Goal: Task Accomplishment & Management: Use online tool/utility

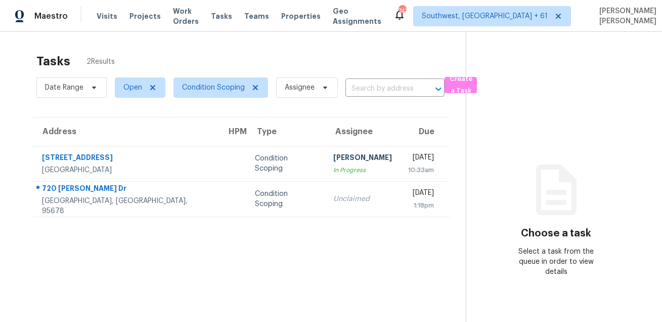
click at [342, 60] on div "Tasks 2 Results" at bounding box center [251, 61] width 430 height 26
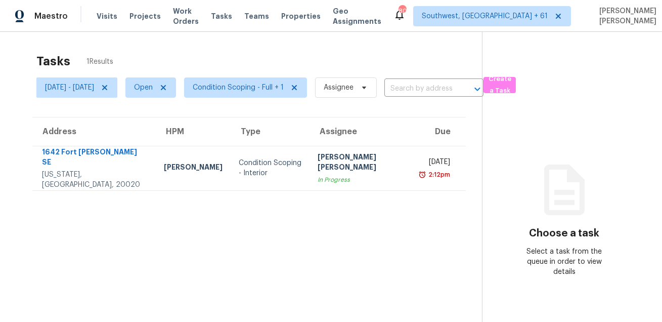
click at [344, 45] on div "Tasks 1 Results [DATE] - [DATE] Open Condition Scoping - Full + 1 Assignee ​ Cr…" at bounding box center [331, 193] width 662 height 322
click at [258, 82] on span "Condition Scoping - Full + 1" at bounding box center [238, 87] width 91 height 10
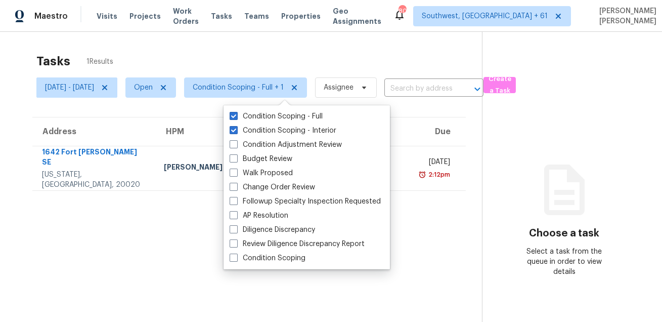
click at [214, 52] on div "Tasks 1 Results" at bounding box center [259, 61] width 446 height 26
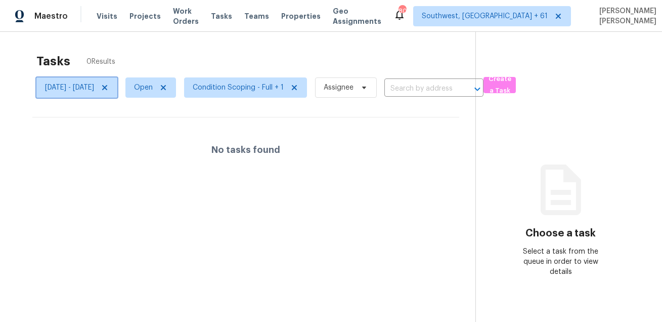
click at [109, 89] on icon at bounding box center [105, 88] width 8 height 8
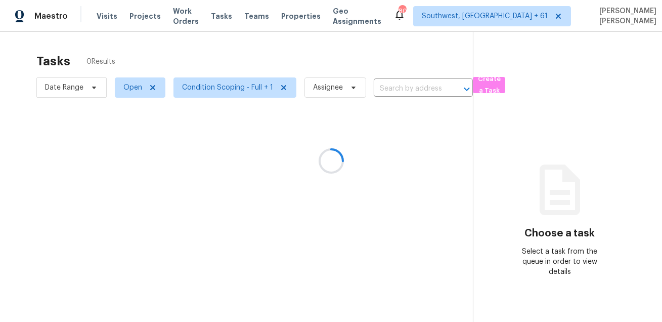
click at [199, 53] on div at bounding box center [331, 161] width 662 height 322
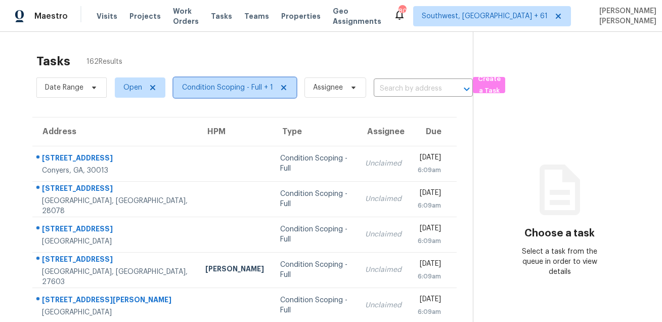
click at [212, 82] on span "Condition Scoping - Full + 1" at bounding box center [227, 87] width 91 height 10
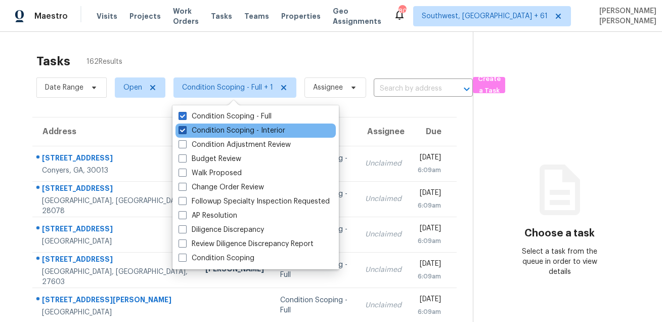
click at [215, 128] on label "Condition Scoping - Interior" at bounding box center [232, 131] width 107 height 10
click at [185, 128] on input "Condition Scoping - Interior" at bounding box center [182, 129] width 7 height 7
checkbox input "false"
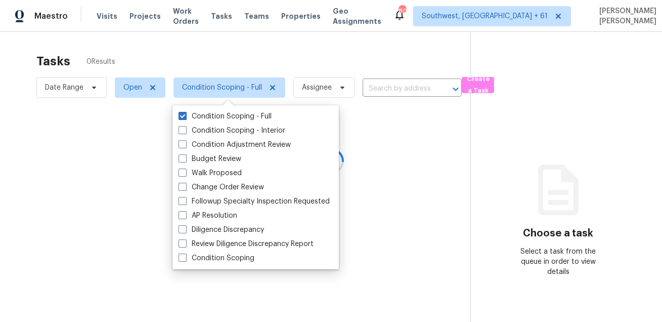
click at [232, 64] on div at bounding box center [331, 161] width 662 height 322
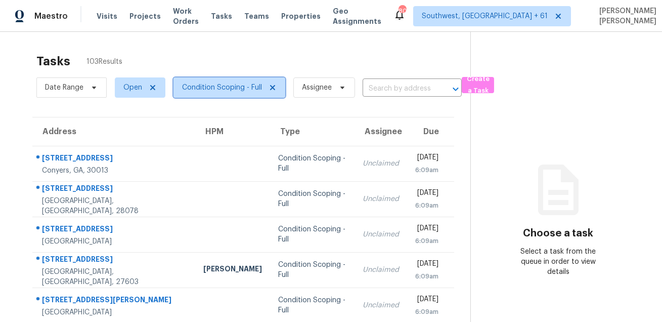
click at [213, 87] on span "Condition Scoping - Full" at bounding box center [222, 87] width 80 height 10
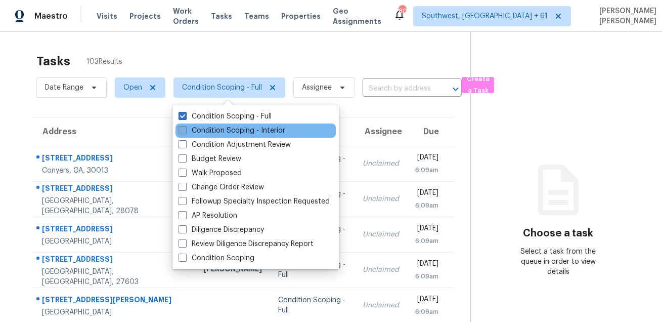
click at [204, 129] on label "Condition Scoping - Interior" at bounding box center [232, 131] width 107 height 10
click at [185, 129] on input "Condition Scoping - Interior" at bounding box center [182, 129] width 7 height 7
checkbox input "true"
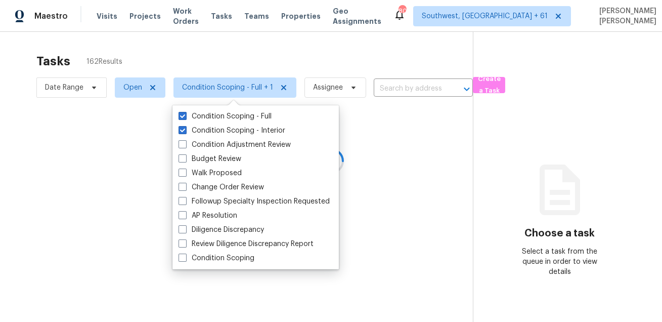
click at [265, 26] on div at bounding box center [331, 161] width 662 height 322
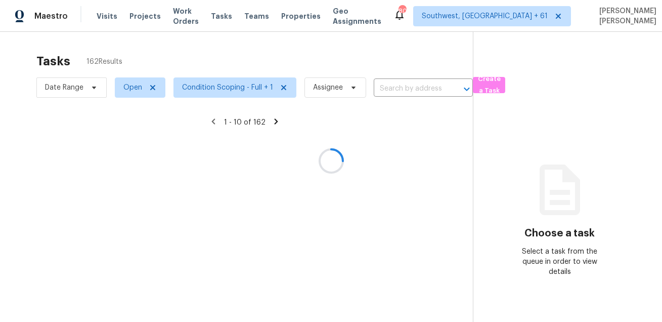
click at [259, 49] on div at bounding box center [331, 161] width 662 height 322
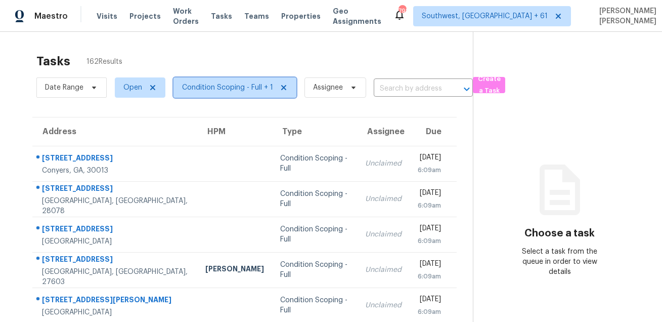
click at [202, 91] on span "Condition Scoping - Full + 1" at bounding box center [227, 87] width 91 height 10
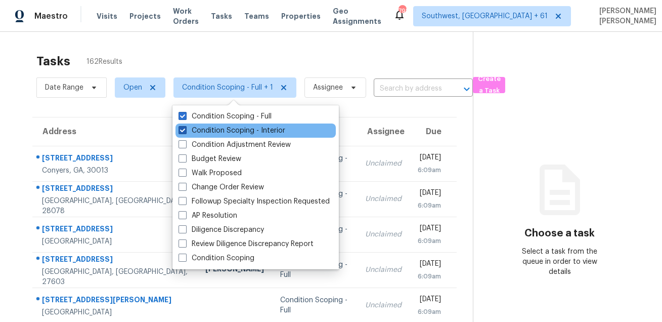
click at [202, 129] on label "Condition Scoping - Interior" at bounding box center [232, 131] width 107 height 10
click at [185, 129] on input "Condition Scoping - Interior" at bounding box center [182, 129] width 7 height 7
checkbox input "false"
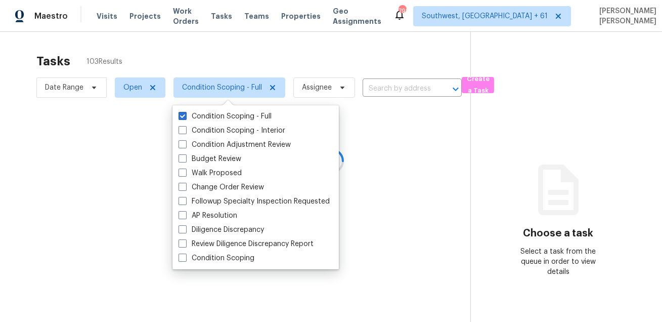
click at [228, 59] on div at bounding box center [331, 161] width 662 height 322
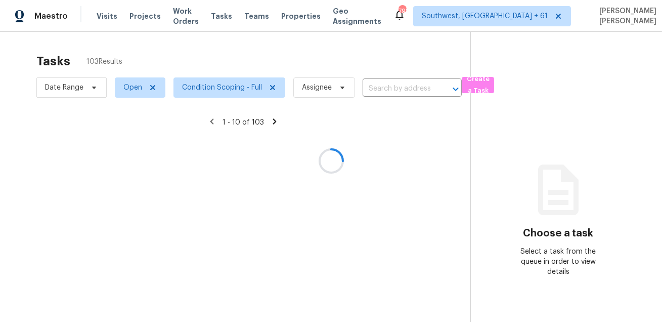
click at [225, 87] on div at bounding box center [331, 161] width 662 height 322
click at [239, 72] on div at bounding box center [331, 161] width 662 height 322
click at [212, 89] on div at bounding box center [331, 161] width 662 height 322
click at [217, 88] on div at bounding box center [331, 161] width 662 height 322
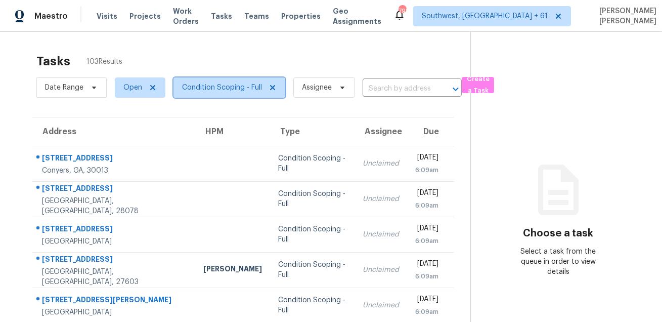
click at [214, 84] on span "Condition Scoping - Full" at bounding box center [222, 87] width 80 height 10
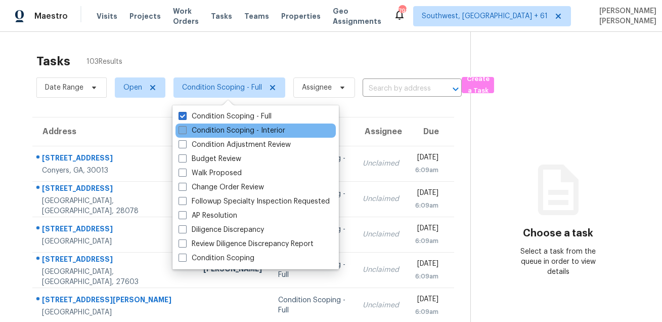
click at [214, 133] on label "Condition Scoping - Interior" at bounding box center [232, 131] width 107 height 10
click at [185, 132] on input "Condition Scoping - Interior" at bounding box center [182, 129] width 7 height 7
checkbox input "true"
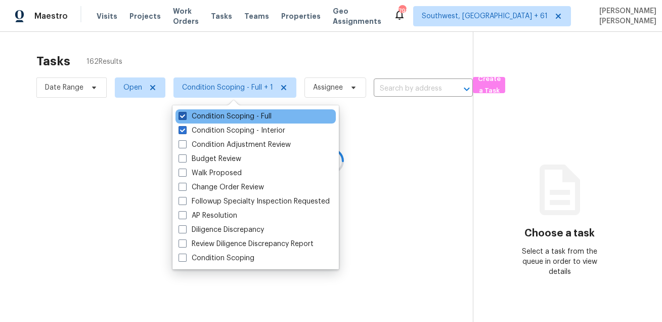
click at [222, 115] on label "Condition Scoping - Full" at bounding box center [225, 116] width 93 height 10
click at [185, 115] on input "Condition Scoping - Full" at bounding box center [182, 114] width 7 height 7
checkbox input "false"
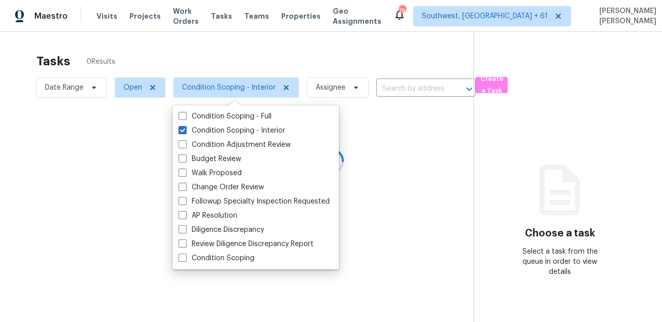
click at [258, 54] on div at bounding box center [331, 161] width 662 height 322
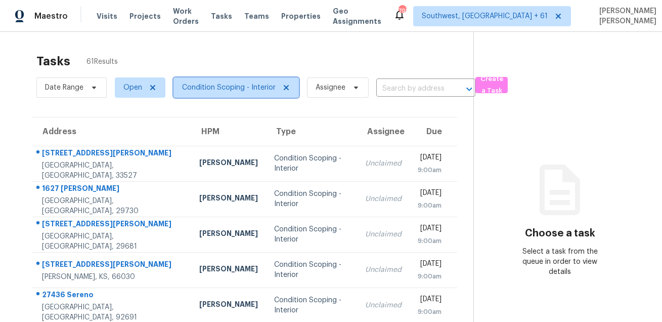
click at [209, 83] on span "Condition Scoping - Interior" at bounding box center [229, 87] width 94 height 10
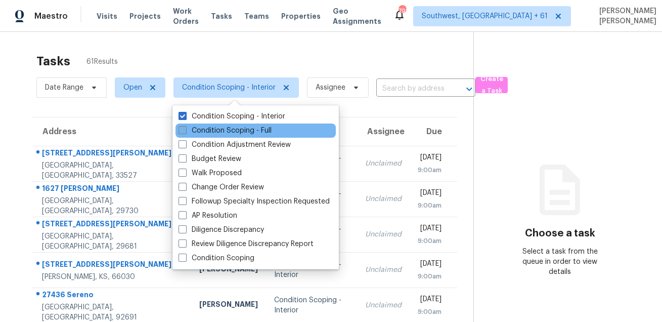
click at [202, 133] on label "Condition Scoping - Full" at bounding box center [225, 131] width 93 height 10
click at [185, 132] on input "Condition Scoping - Full" at bounding box center [182, 129] width 7 height 7
checkbox input "true"
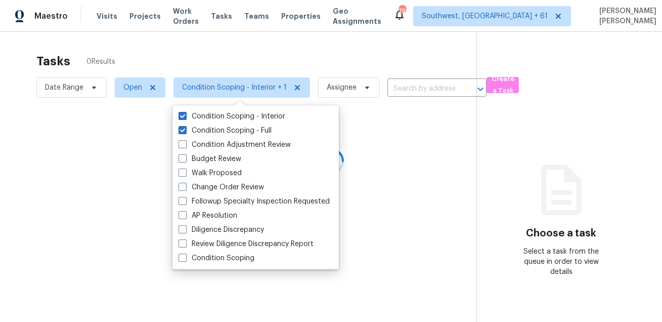
click at [196, 58] on div at bounding box center [331, 161] width 662 height 322
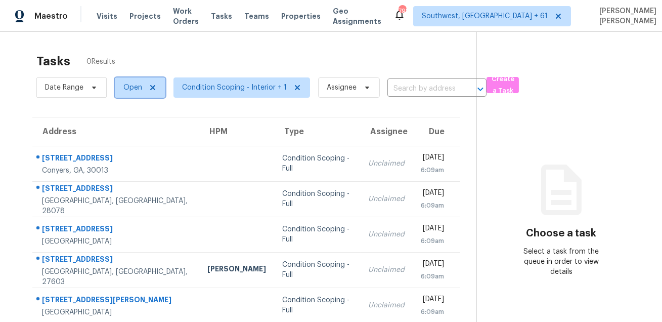
click at [129, 89] on span "Open" at bounding box center [132, 87] width 19 height 10
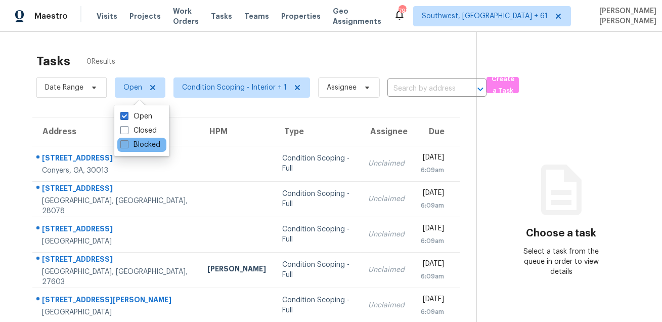
click at [132, 145] on label "Blocked" at bounding box center [140, 145] width 40 height 10
click at [127, 145] on input "Blocked" at bounding box center [123, 143] width 7 height 7
checkbox input "true"
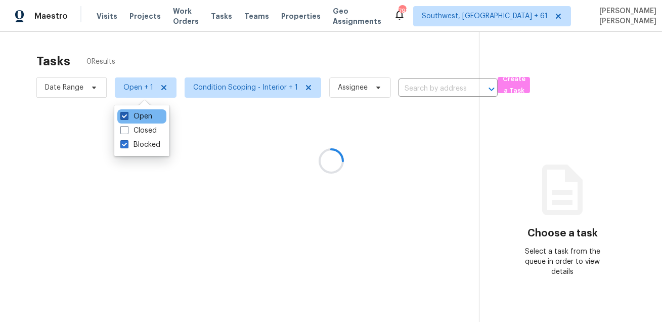
click at [142, 118] on label "Open" at bounding box center [136, 116] width 32 height 10
click at [127, 118] on input "Open" at bounding box center [123, 114] width 7 height 7
checkbox input "false"
click at [202, 42] on div at bounding box center [331, 161] width 662 height 322
